Goal: Task Accomplishment & Management: Manage account settings

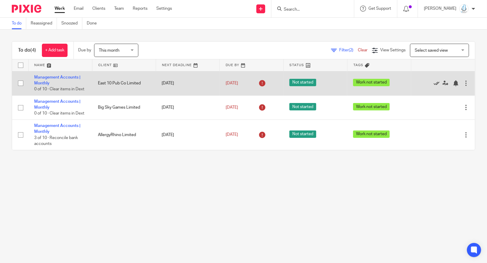
click at [434, 83] on icon at bounding box center [437, 83] width 6 height 6
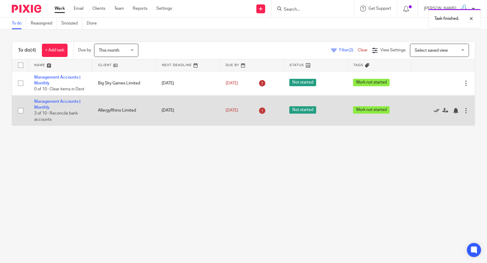
click at [434, 112] on icon at bounding box center [437, 111] width 6 height 6
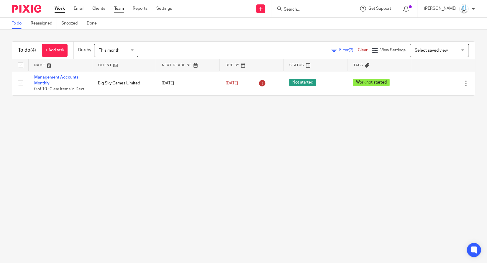
click at [121, 11] on link "Team" at bounding box center [119, 9] width 10 height 6
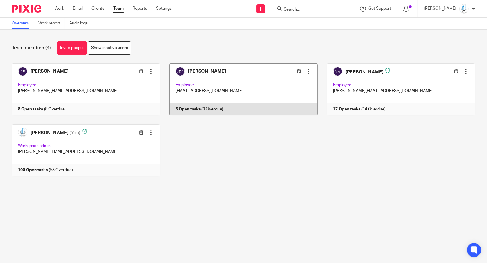
click at [203, 106] on link at bounding box center [239, 89] width 158 height 52
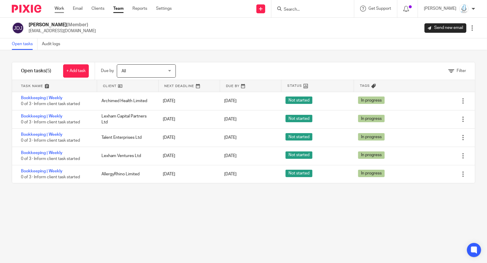
click at [55, 8] on link "Work" at bounding box center [59, 9] width 9 height 6
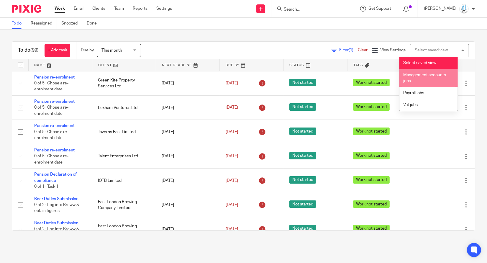
click at [426, 81] on li "Management accounts jobs" at bounding box center [429, 78] width 58 height 18
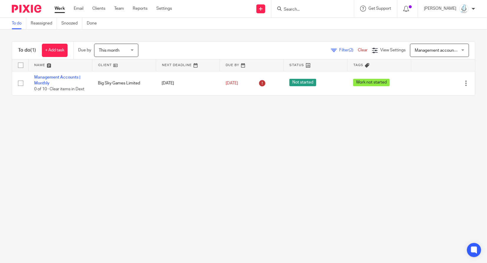
click at [427, 53] on span "Management accounts jobs" at bounding box center [436, 50] width 43 height 12
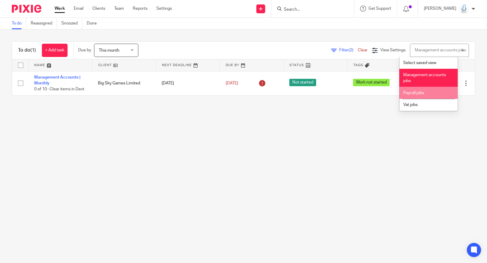
click at [421, 95] on span "Payroll jobs" at bounding box center [413, 93] width 21 height 4
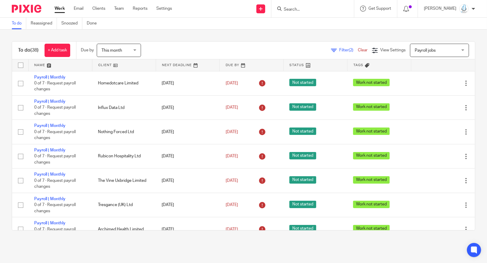
click at [103, 65] on link at bounding box center [123, 65] width 63 height 12
click at [106, 63] on link at bounding box center [123, 65] width 63 height 12
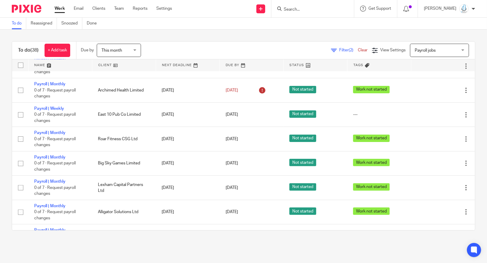
scroll to position [532, 0]
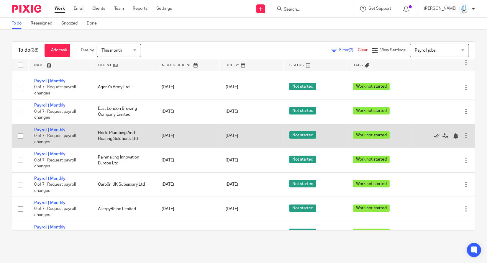
click at [434, 139] on icon at bounding box center [437, 136] width 6 height 6
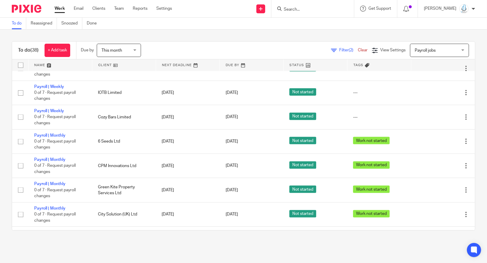
scroll to position [722, 0]
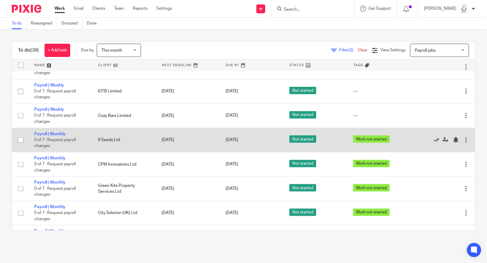
click at [434, 143] on icon at bounding box center [437, 140] width 6 height 6
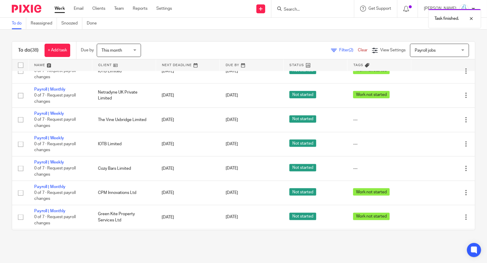
scroll to position [668, 0]
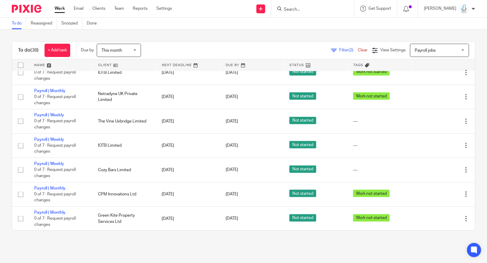
click at [338, 47] on div "Filter (2) Clear View Settings View Settings (2) Filters Clear Save Manage save…" at bounding box center [313, 50] width 324 height 13
click at [339, 49] on span "Filter (2)" at bounding box center [348, 50] width 19 height 4
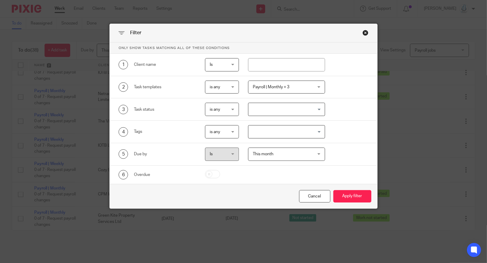
click at [304, 97] on div "2 Task templates is any is any is any is none is_any Payroll | Monthly + 3 Dise…" at bounding box center [243, 87] width 267 height 22
click at [306, 87] on span "Payroll | Monthly + 3" at bounding box center [282, 87] width 58 height 12
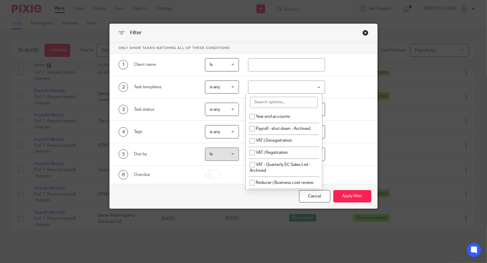
scroll to position [138, 0]
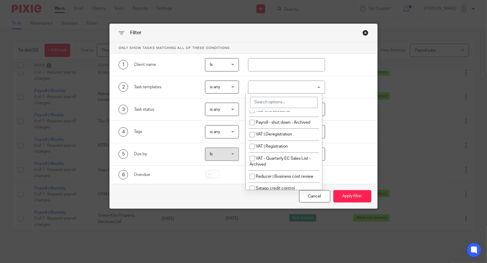
click at [286, 102] on input "search" at bounding box center [284, 102] width 68 height 11
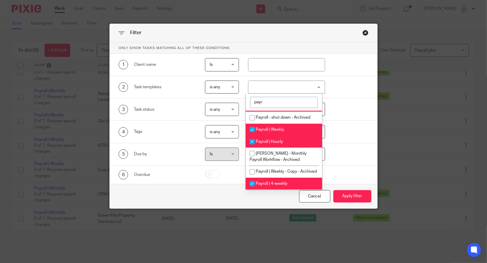
scroll to position [19, 0]
type input "payroll"
click at [258, 185] on span "Payroll | 4-weekly" at bounding box center [272, 183] width 32 height 4
checkbox input "false"
click at [269, 138] on li "Payroll | Hourly" at bounding box center [284, 141] width 77 height 12
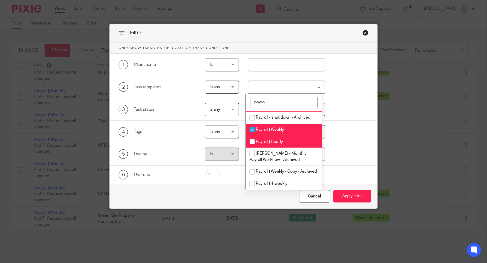
checkbox input "false"
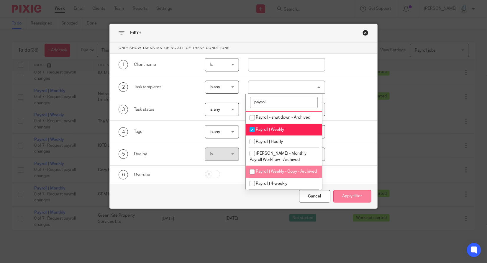
click at [350, 197] on button "Apply filter" at bounding box center [352, 196] width 38 height 13
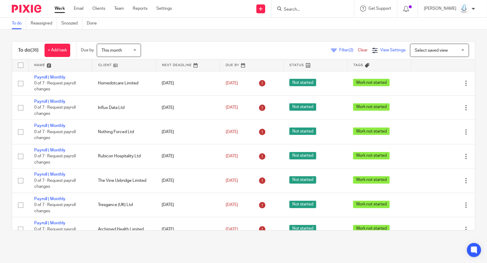
click at [380, 49] on span "View Settings" at bounding box center [392, 50] width 25 height 4
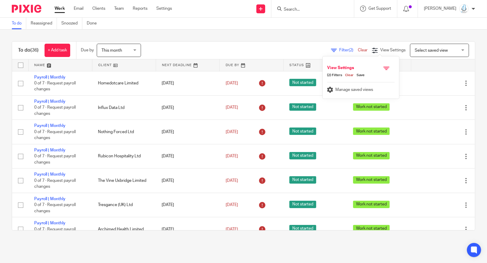
click at [345, 92] on div "Manage saved views" at bounding box center [361, 88] width 68 height 12
click at [356, 91] on span "Manage saved views" at bounding box center [355, 90] width 38 height 4
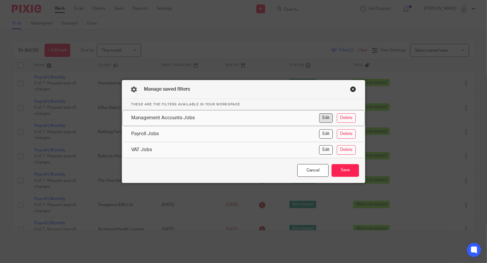
click at [327, 119] on button "Edit" at bounding box center [326, 117] width 14 height 9
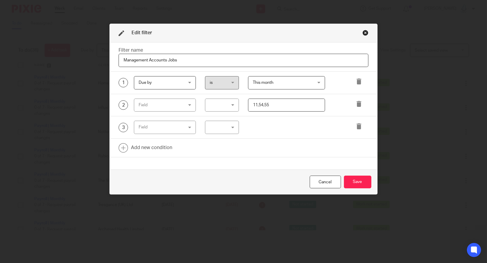
click at [304, 102] on input "11,54,55" at bounding box center [286, 105] width 77 height 13
click at [321, 181] on div "Cancel" at bounding box center [325, 182] width 31 height 13
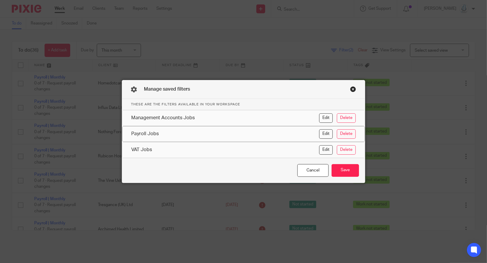
click at [346, 133] on button "Delete" at bounding box center [346, 133] width 19 height 9
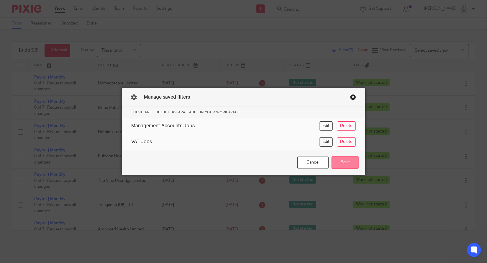
click at [336, 163] on button "Save" at bounding box center [345, 162] width 27 height 13
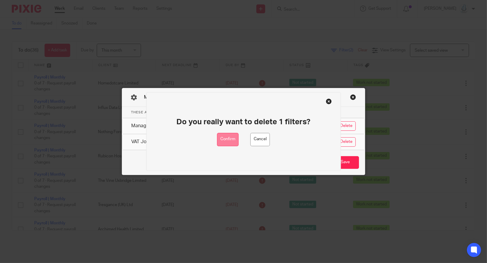
click at [233, 141] on button "Confirm" at bounding box center [228, 139] width 22 height 13
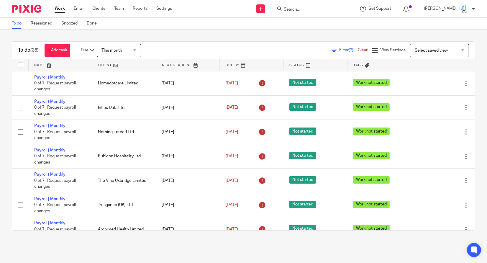
click at [335, 48] on link "Filter (2)" at bounding box center [344, 50] width 27 height 4
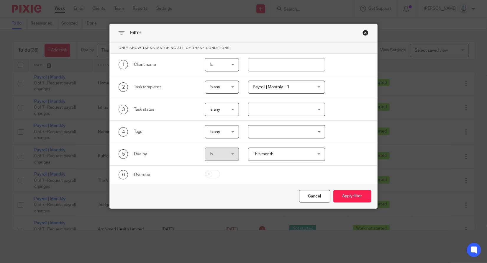
click at [303, 85] on span "Payroll | Monthly + 1" at bounding box center [282, 87] width 58 height 12
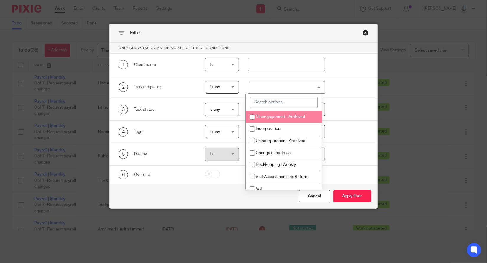
click at [298, 106] on input "search" at bounding box center [284, 102] width 68 height 11
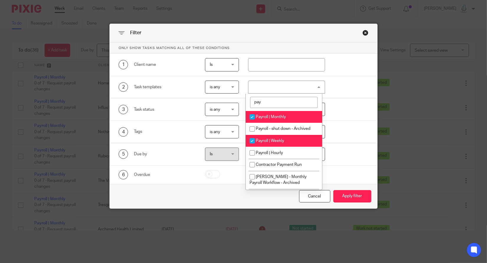
type input "pay"
click at [271, 141] on span "Payroll | Weekly" at bounding box center [270, 141] width 28 height 4
checkbox input "false"
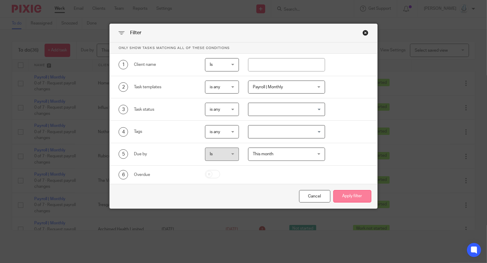
click at [346, 200] on button "Apply filter" at bounding box center [352, 196] width 38 height 13
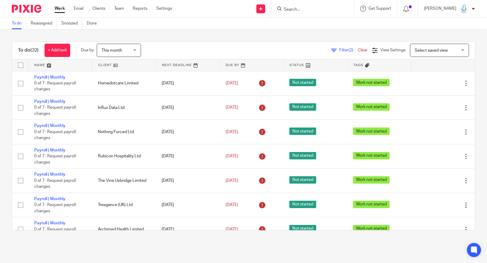
click at [417, 52] on span "Select saved view" at bounding box center [431, 50] width 33 height 4
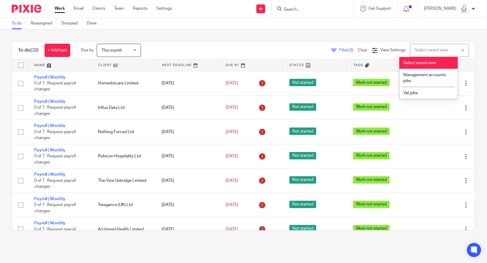
click at [419, 60] on li "Select saved view" at bounding box center [429, 63] width 58 height 12
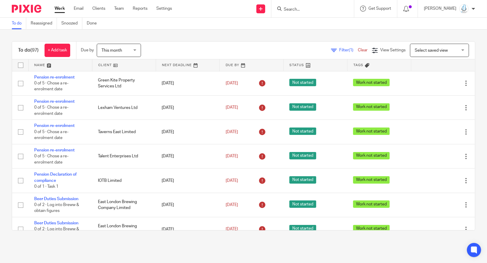
click at [415, 50] on span "Select saved view" at bounding box center [431, 50] width 33 height 4
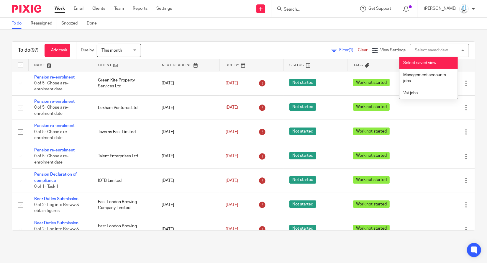
click at [346, 29] on div "To do Reassigned Snoozed Done" at bounding box center [243, 24] width 487 height 12
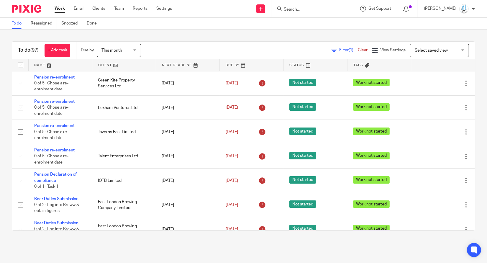
click at [339, 50] on span "Filter (1)" at bounding box center [348, 50] width 19 height 4
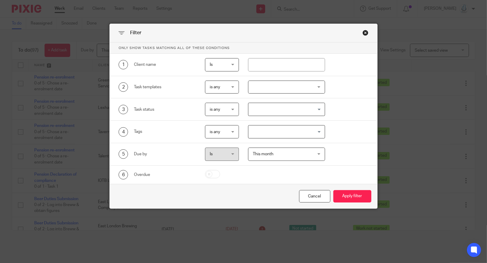
click at [290, 84] on div at bounding box center [286, 87] width 77 height 13
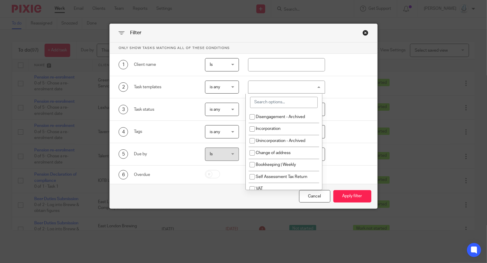
click at [279, 98] on input "search" at bounding box center [284, 102] width 68 height 11
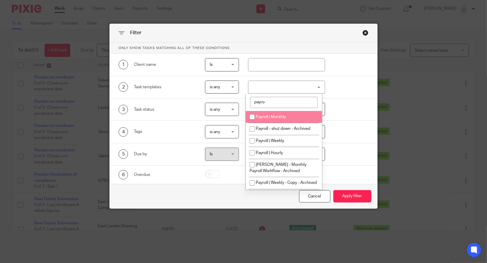
type input "payro"
click at [274, 114] on li "Payroll | Monthly" at bounding box center [284, 117] width 77 height 12
checkbox input "true"
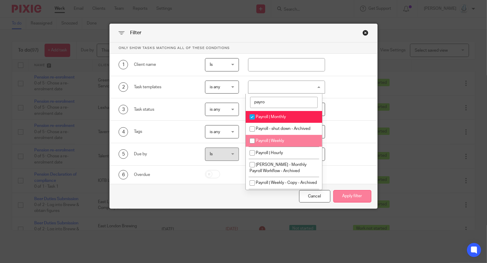
click at [350, 196] on button "Apply filter" at bounding box center [352, 196] width 38 height 13
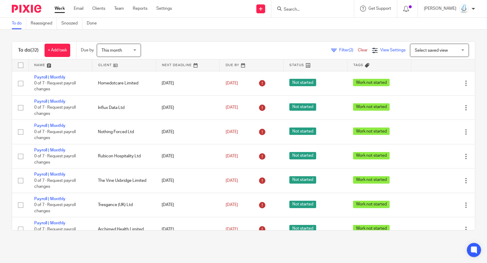
click at [384, 50] on span "View Settings" at bounding box center [392, 50] width 25 height 4
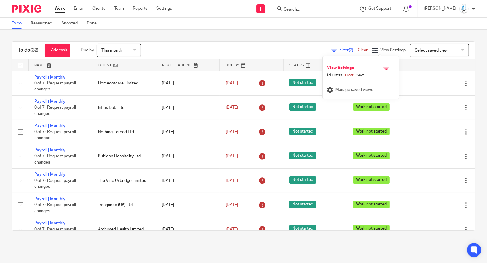
click at [362, 74] on link "Save" at bounding box center [359, 75] width 11 height 5
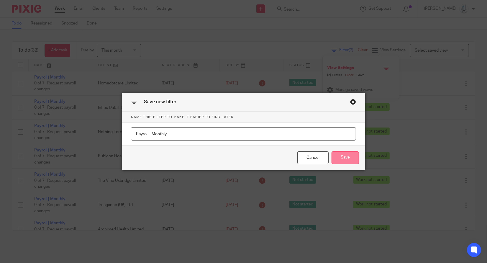
type input "Payroll - Monthly"
click at [337, 160] on button "Save" at bounding box center [345, 157] width 27 height 13
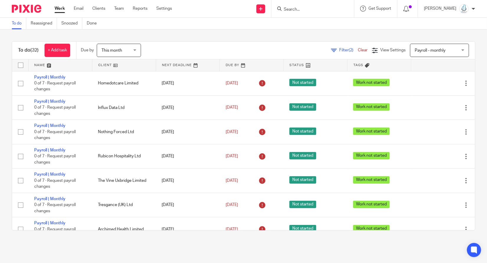
click at [339, 50] on span "Filter (2)" at bounding box center [348, 50] width 19 height 4
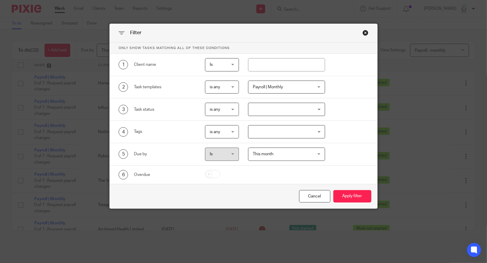
click at [294, 85] on span "Payroll | Monthly" at bounding box center [282, 87] width 58 height 12
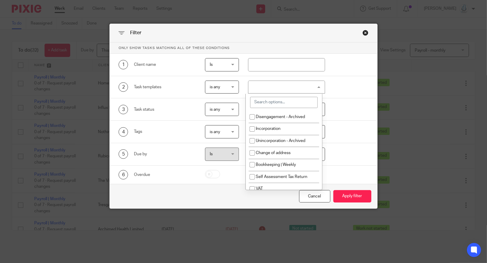
click at [291, 104] on input "search" at bounding box center [284, 102] width 68 height 11
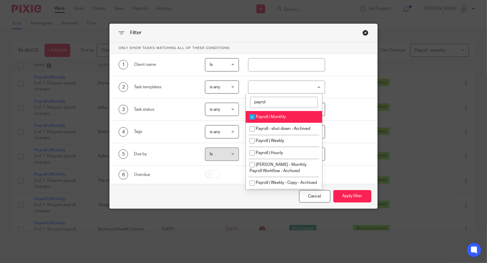
type input "payrol"
click at [279, 114] on li "Payroll | Monthly" at bounding box center [284, 117] width 77 height 12
checkbox input "false"
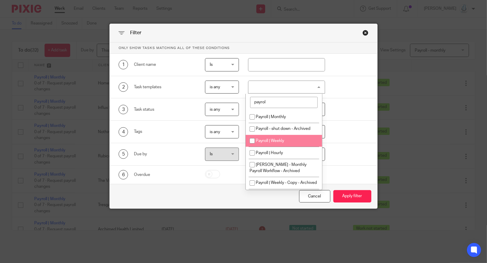
click at [279, 140] on span "Payroll | Weekly" at bounding box center [270, 141] width 28 height 4
checkbox input "true"
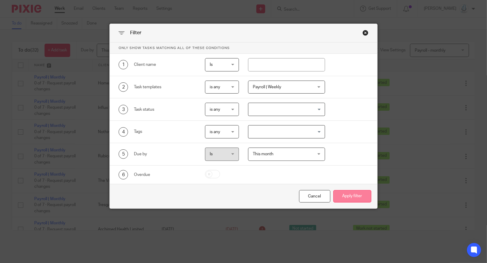
click at [353, 198] on button "Apply filter" at bounding box center [352, 196] width 38 height 13
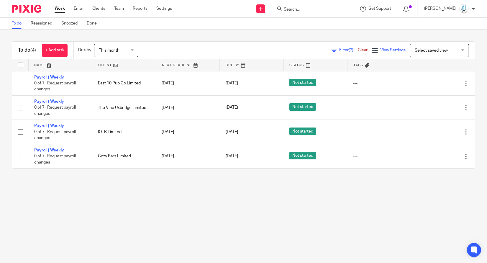
click at [380, 50] on span "View Settings" at bounding box center [392, 50] width 25 height 4
click at [364, 76] on link "Save" at bounding box center [359, 75] width 11 height 5
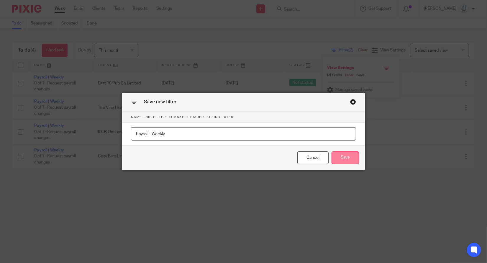
type input "Payroll - Weekly"
click at [348, 155] on button "Save" at bounding box center [345, 157] width 27 height 13
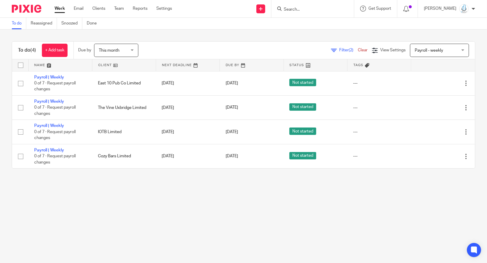
click at [339, 50] on span "Filter (2)" at bounding box center [348, 50] width 19 height 4
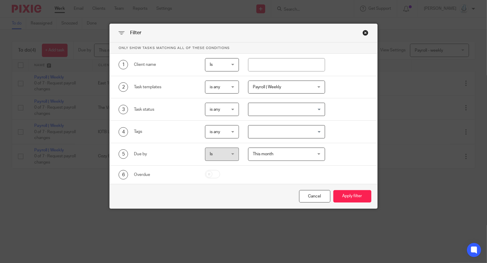
click at [294, 87] on span "Payroll | Weekly" at bounding box center [282, 87] width 58 height 12
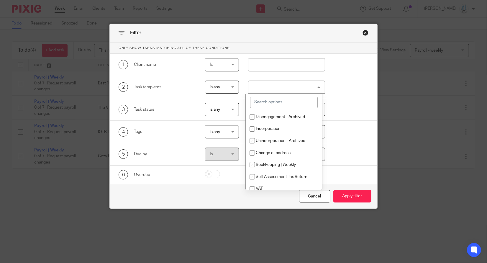
click at [293, 101] on input "search" at bounding box center [284, 102] width 68 height 11
click at [360, 46] on p "Only show tasks matching all of these conditions" at bounding box center [243, 47] width 267 height 11
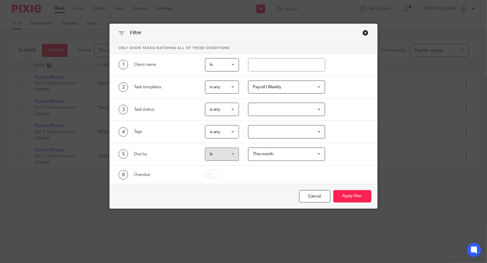
click at [363, 32] on div "Close this dialog window" at bounding box center [366, 33] width 6 height 6
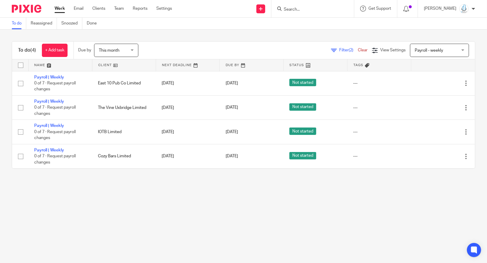
click at [418, 50] on span "Payroll - weekly" at bounding box center [429, 50] width 28 height 4
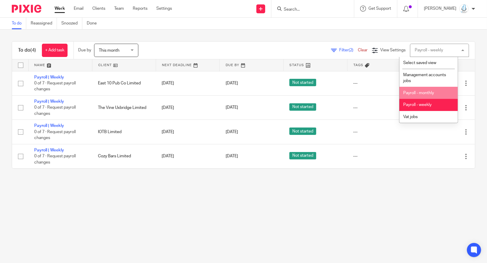
click at [433, 90] on li "Payroll - monthly" at bounding box center [429, 93] width 58 height 12
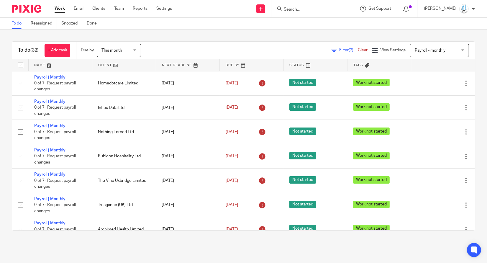
click at [106, 66] on link at bounding box center [123, 65] width 63 height 12
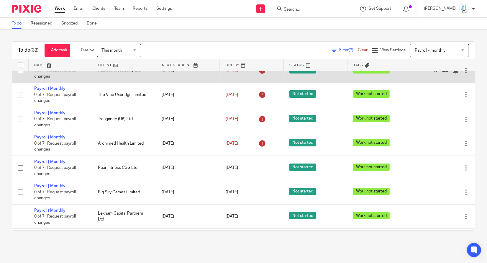
scroll to position [87, 0]
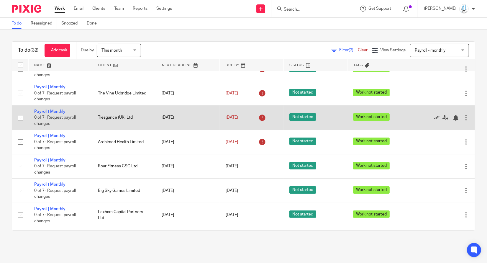
click at [136, 121] on td "Tresgance (UK) Ltd" at bounding box center [124, 117] width 64 height 24
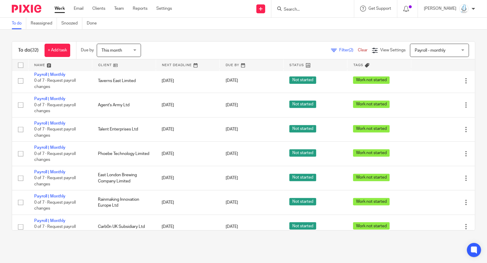
scroll to position [63, 0]
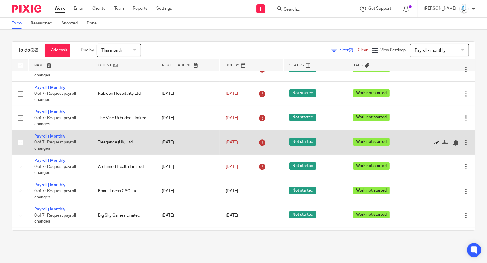
click at [434, 145] on icon at bounding box center [437, 143] width 6 height 6
click at [434, 143] on icon at bounding box center [437, 143] width 6 height 6
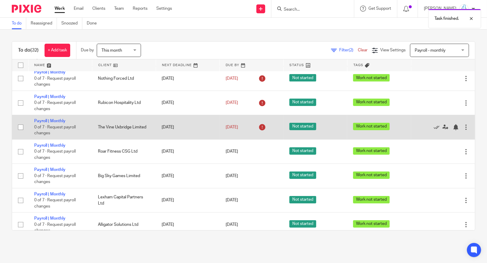
scroll to position [52, 0]
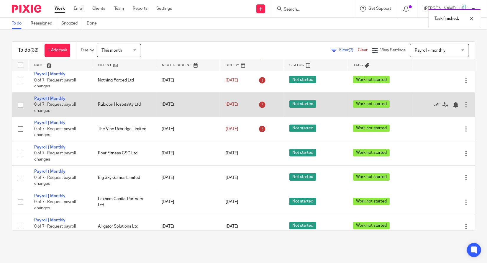
click at [57, 101] on link "Payroll | Monthly" at bounding box center [49, 99] width 31 height 4
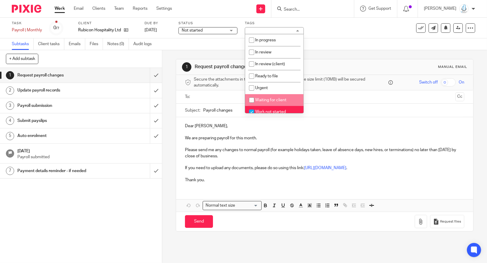
scroll to position [7, 0]
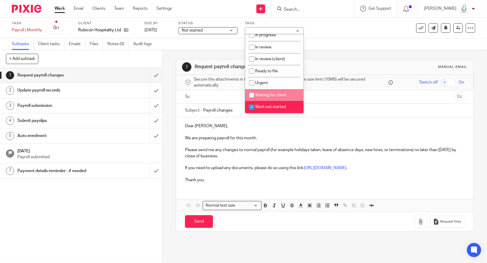
click at [271, 99] on li "Waiting for client" at bounding box center [274, 95] width 58 height 12
checkbox input "true"
click at [270, 109] on span "Work not started" at bounding box center [270, 107] width 31 height 4
checkbox input "false"
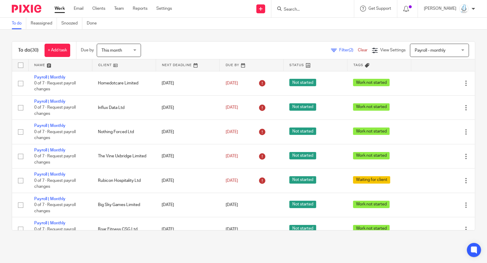
click at [202, 48] on div "Filter (2) Clear View Settings View Settings (2) Filters Clear Save Manage save…" at bounding box center [313, 50] width 324 height 13
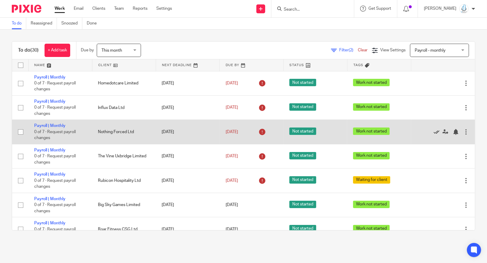
click at [434, 133] on icon at bounding box center [437, 132] width 6 height 6
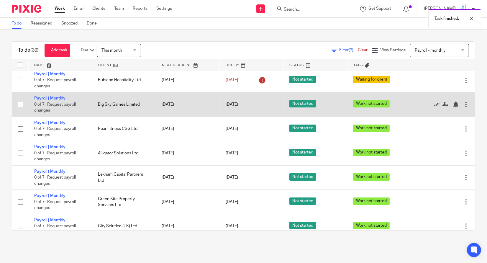
scroll to position [89, 0]
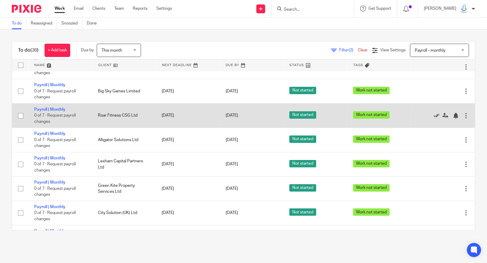
click at [434, 118] on icon at bounding box center [437, 116] width 6 height 6
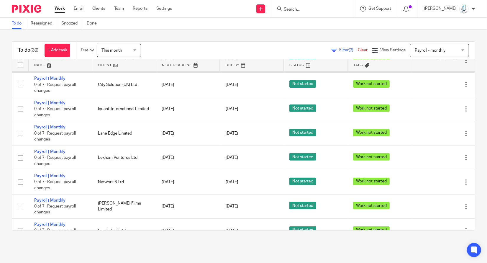
scroll to position [193, 0]
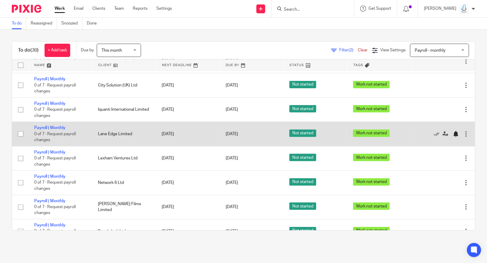
drag, startPoint x: 419, startPoint y: 138, endPoint x: 441, endPoint y: 138, distance: 21.8
click at [434, 137] on icon at bounding box center [437, 134] width 6 height 6
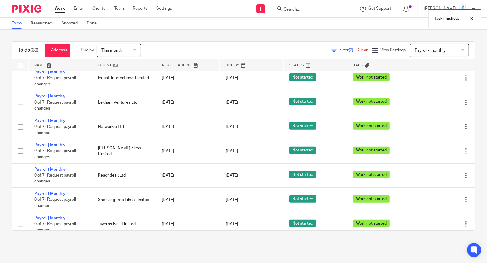
scroll to position [225, 0]
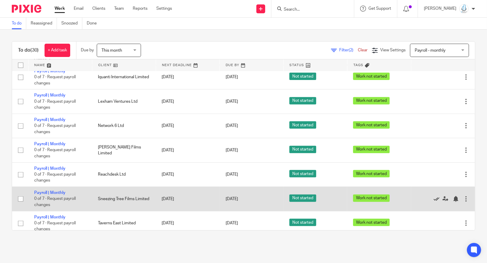
click at [434, 202] on icon at bounding box center [437, 199] width 6 height 6
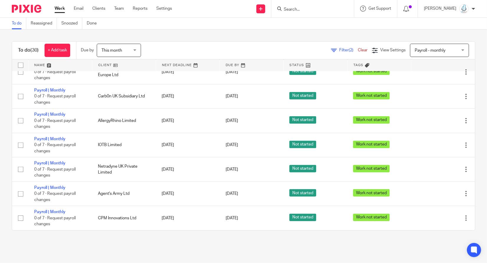
scroll to position [486, 0]
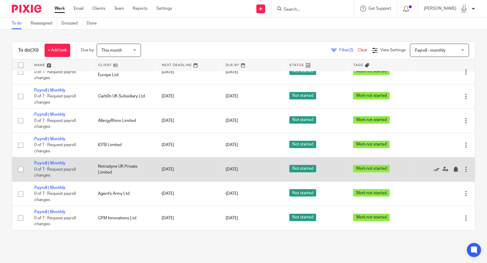
click at [434, 168] on icon at bounding box center [437, 169] width 6 height 6
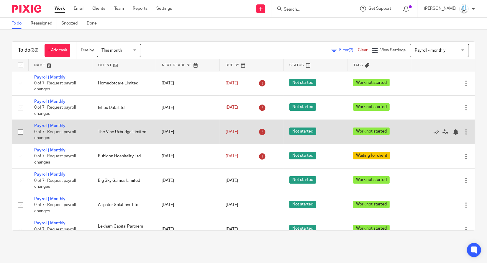
scroll to position [336, 0]
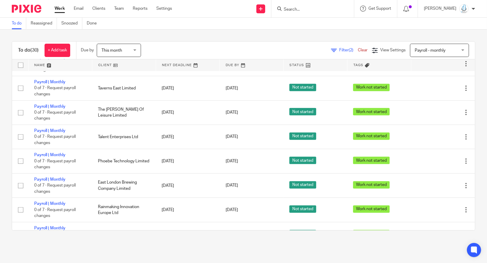
click at [475, 152] on div "To do (30) + Add task Due by This month This month [DATE] [DATE] This week Next…" at bounding box center [243, 136] width 487 height 213
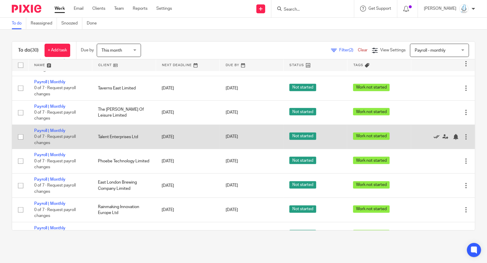
click at [434, 140] on icon at bounding box center [437, 137] width 6 height 6
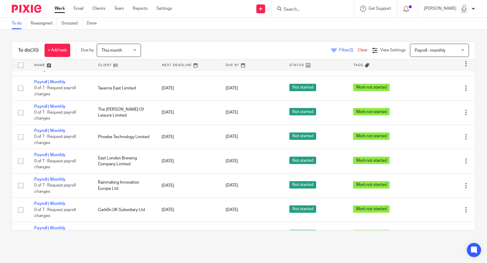
click at [278, 254] on main "To do Reassigned Snoozed Done To do (30) + Add task Due by This month This mont…" at bounding box center [243, 131] width 487 height 263
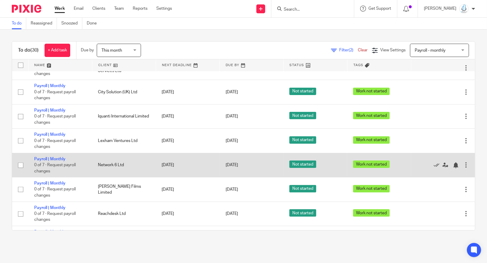
scroll to position [171, 0]
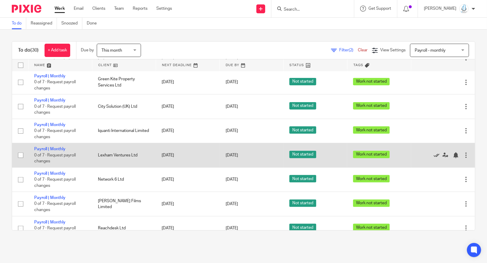
click at [434, 158] on icon at bounding box center [437, 155] width 6 height 6
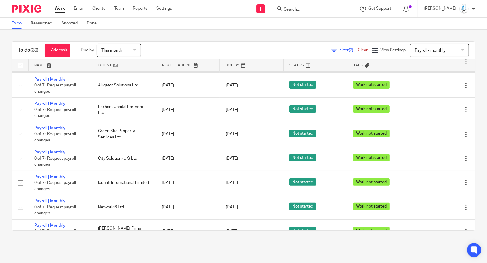
scroll to position [120, 0]
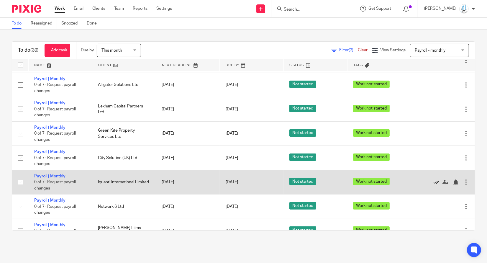
click at [434, 185] on icon at bounding box center [437, 182] width 6 height 6
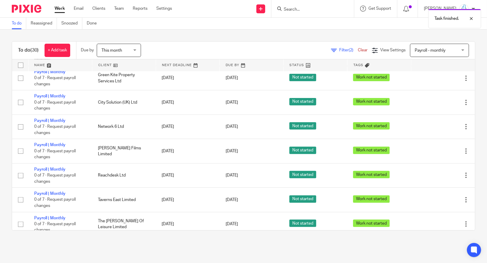
scroll to position [183, 0]
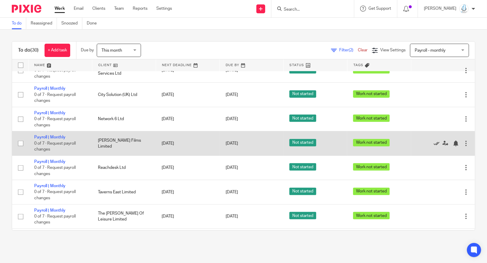
click at [434, 146] on icon at bounding box center [437, 143] width 6 height 6
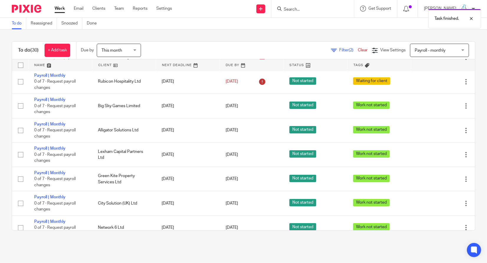
scroll to position [72, 0]
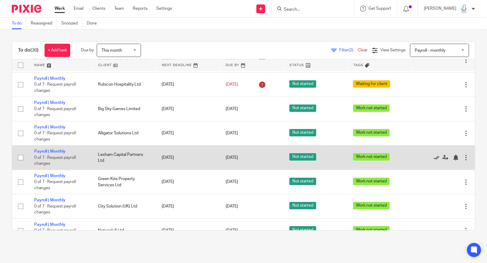
click at [434, 160] on icon at bounding box center [437, 158] width 6 height 6
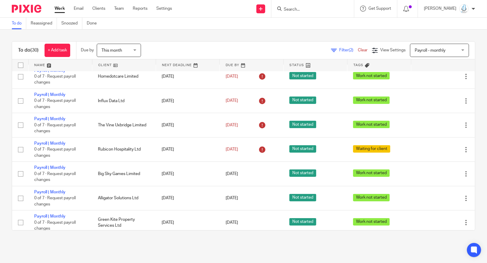
scroll to position [0, 0]
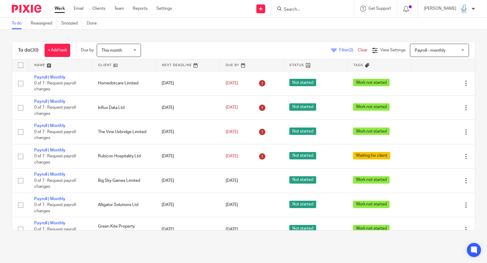
click at [245, 43] on div "To do (30) + Add task Due by This month This month [DATE] [DATE] This week Next…" at bounding box center [243, 51] width 463 height 18
click at [316, 8] on input "Search" at bounding box center [309, 9] width 53 height 5
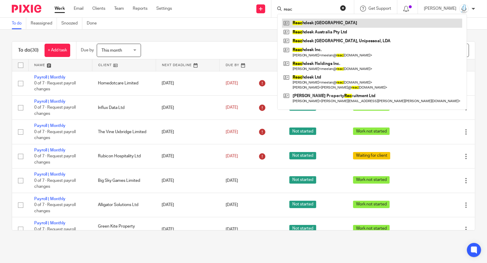
type input "reac"
click at [316, 24] on link at bounding box center [372, 23] width 180 height 9
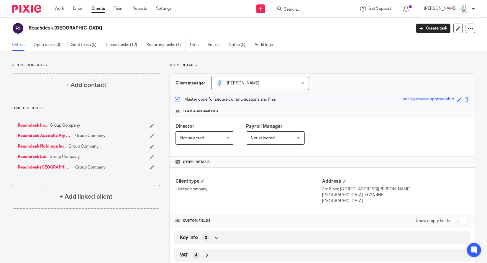
scroll to position [27, 0]
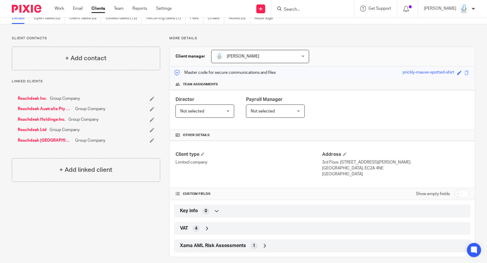
click at [206, 225] on icon at bounding box center [207, 228] width 6 height 6
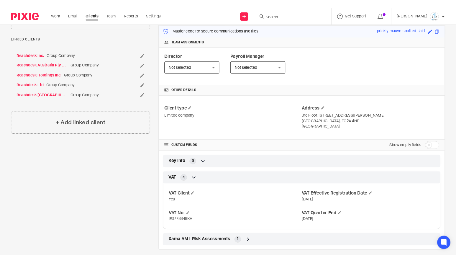
scroll to position [80, 0]
